Goal: Check status: Check status

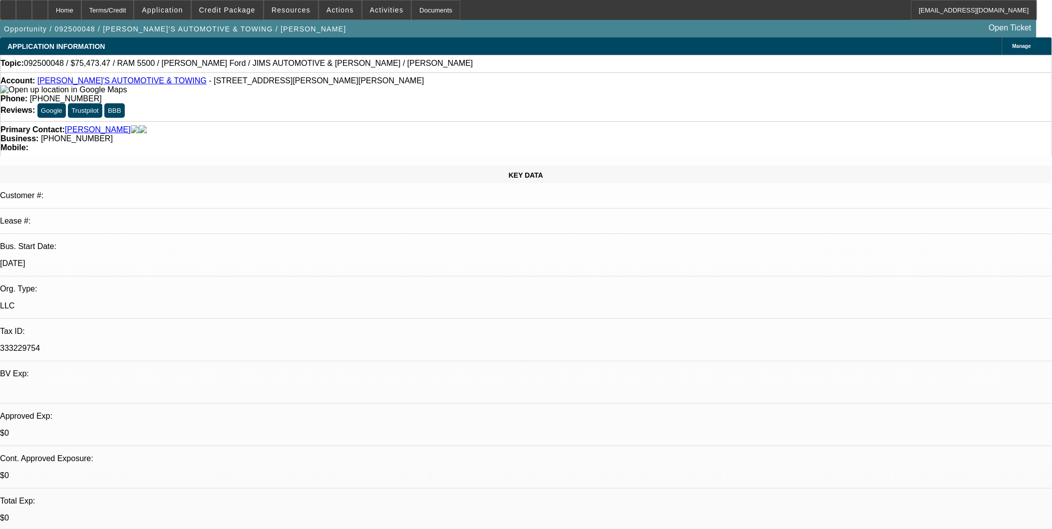
select select "0"
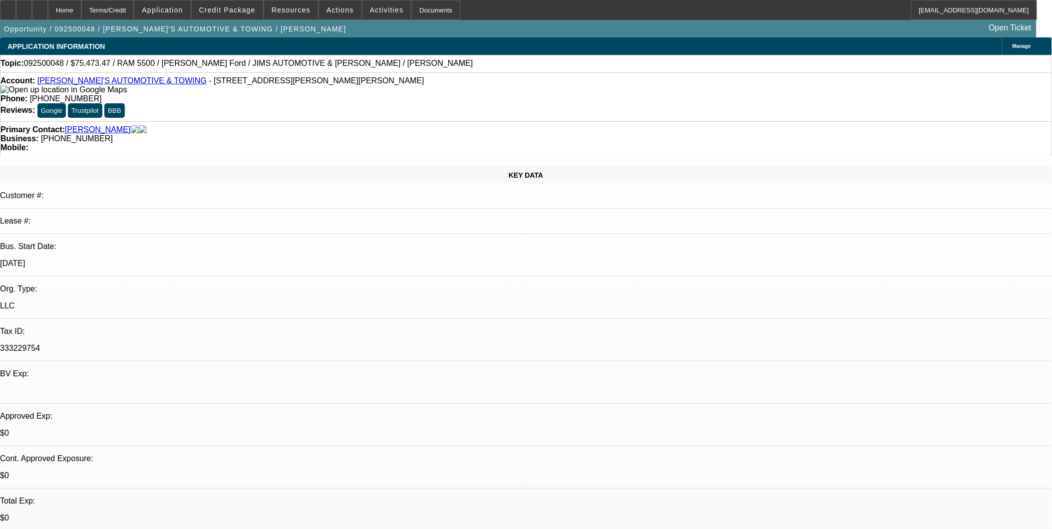
select select "0"
select select "1"
select select "3"
select select "6"
select select "1"
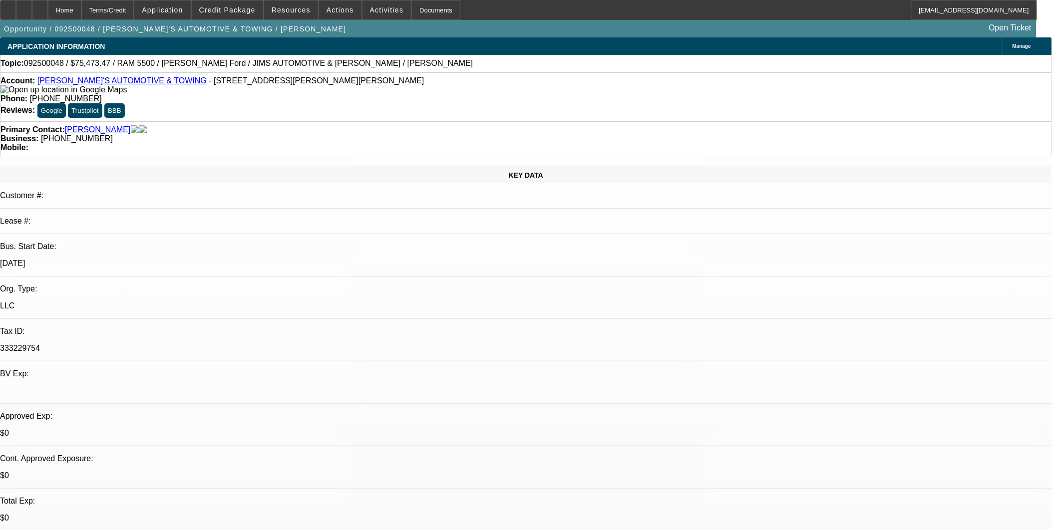
select select "3"
select select "6"
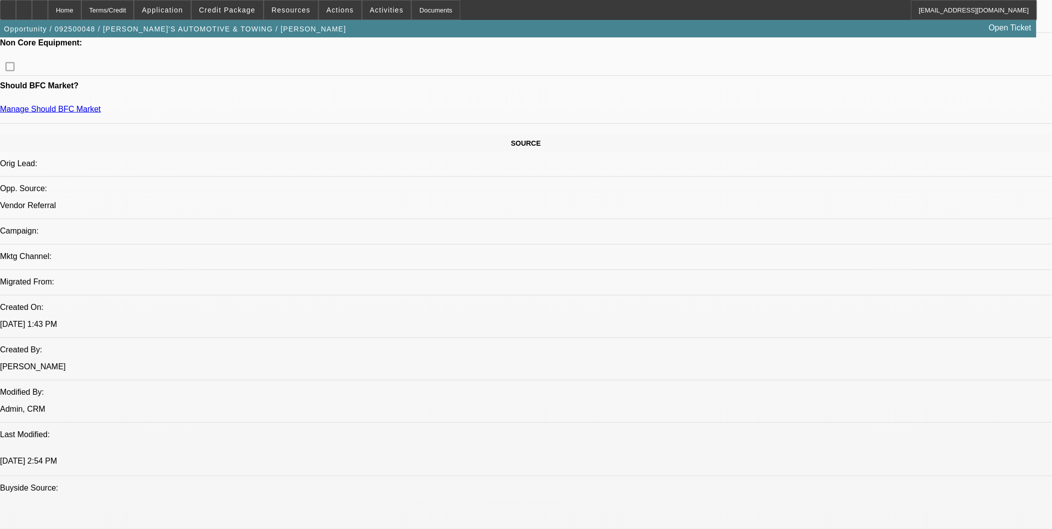
scroll to position [499, 0]
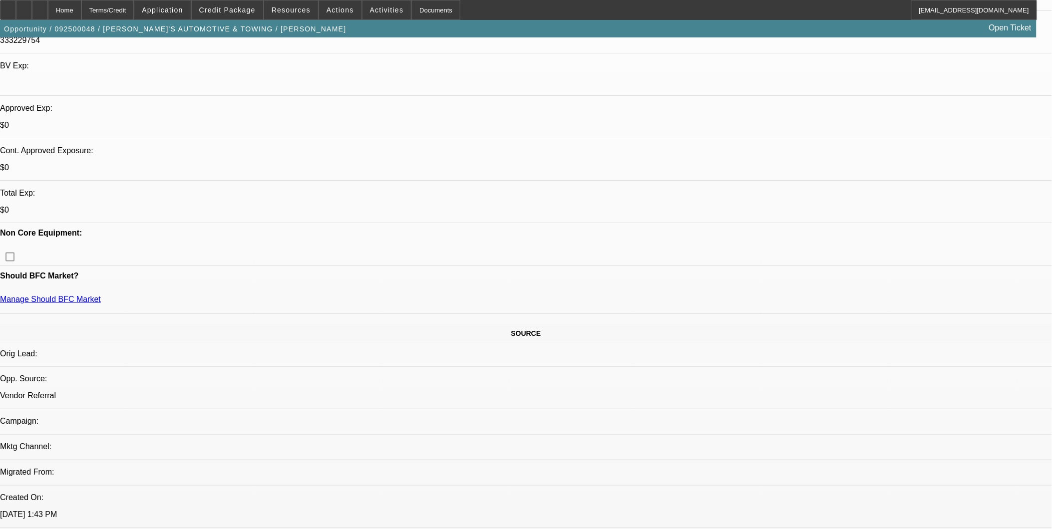
scroll to position [277, 0]
